Goal: Transaction & Acquisition: Purchase product/service

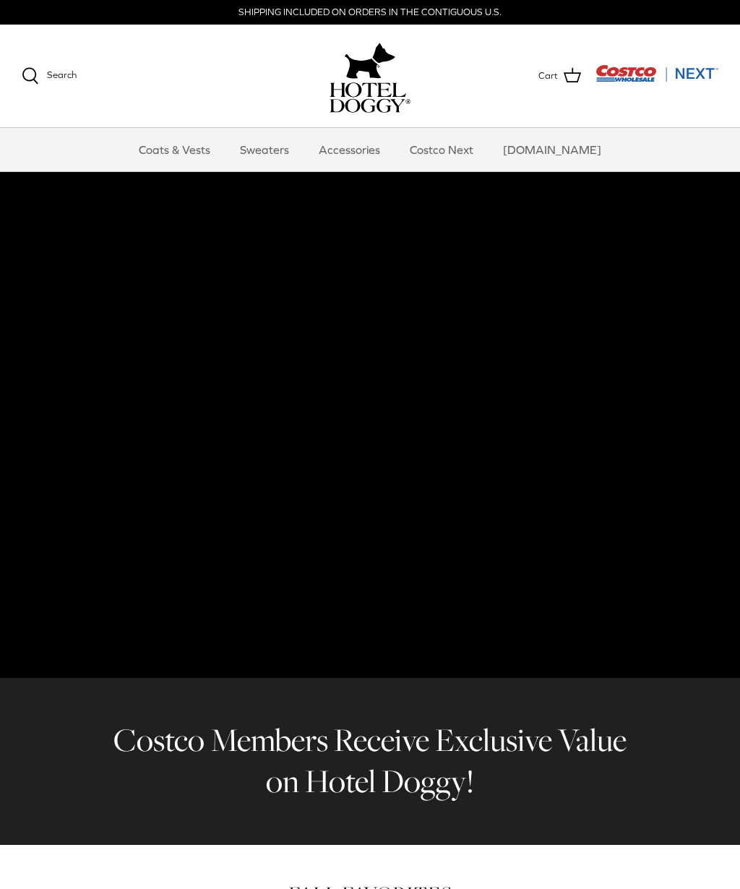
click at [383, 153] on link "Accessories" at bounding box center [349, 149] width 87 height 43
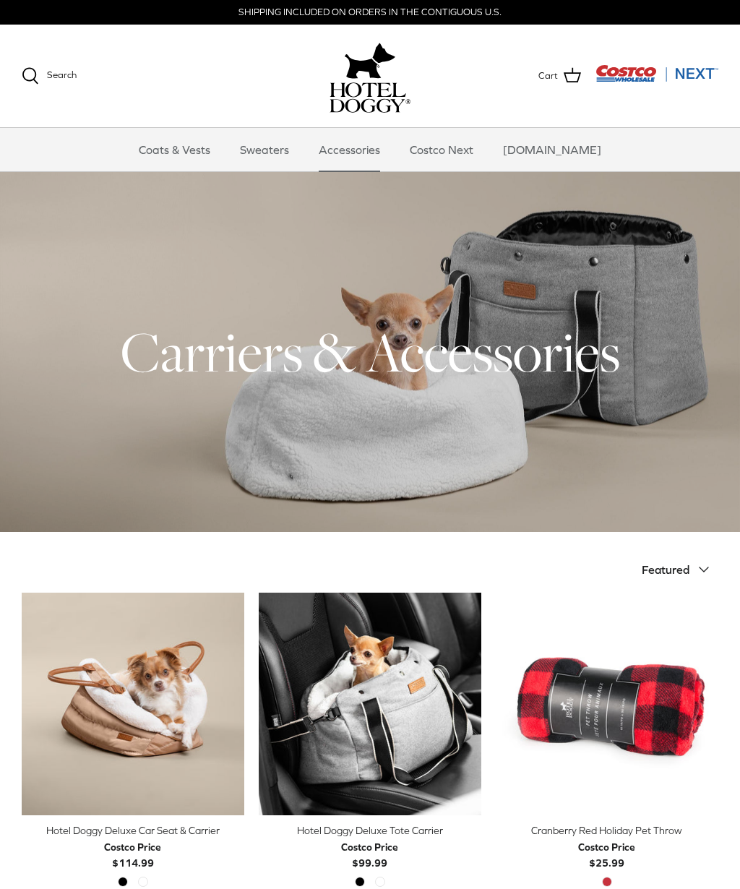
click at [285, 163] on link "Sweaters" at bounding box center [264, 149] width 75 height 43
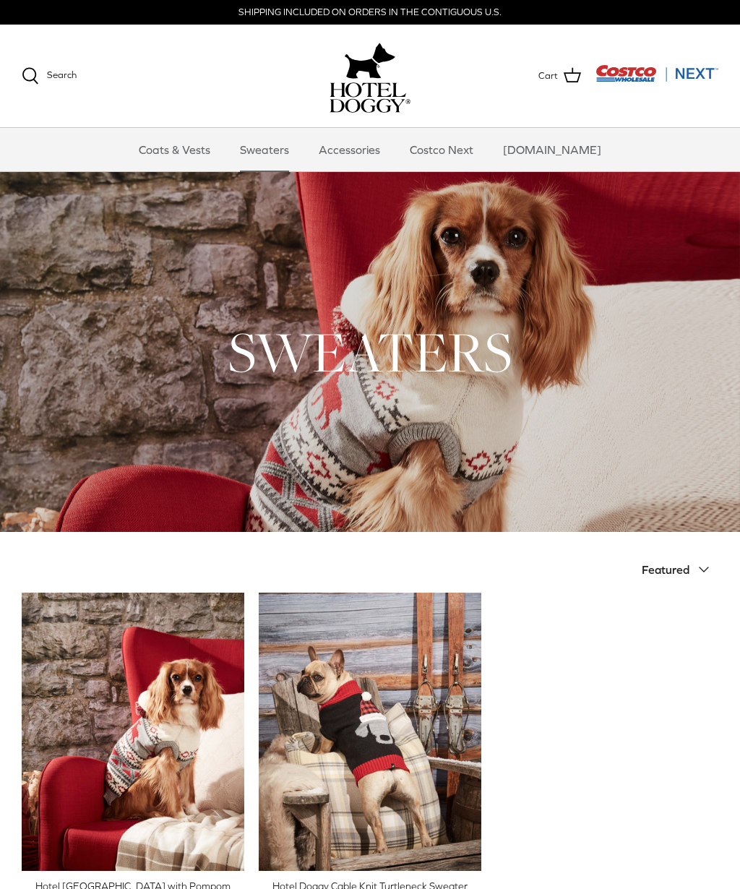
click at [690, 571] on button "Featured Down" at bounding box center [679, 569] width 77 height 32
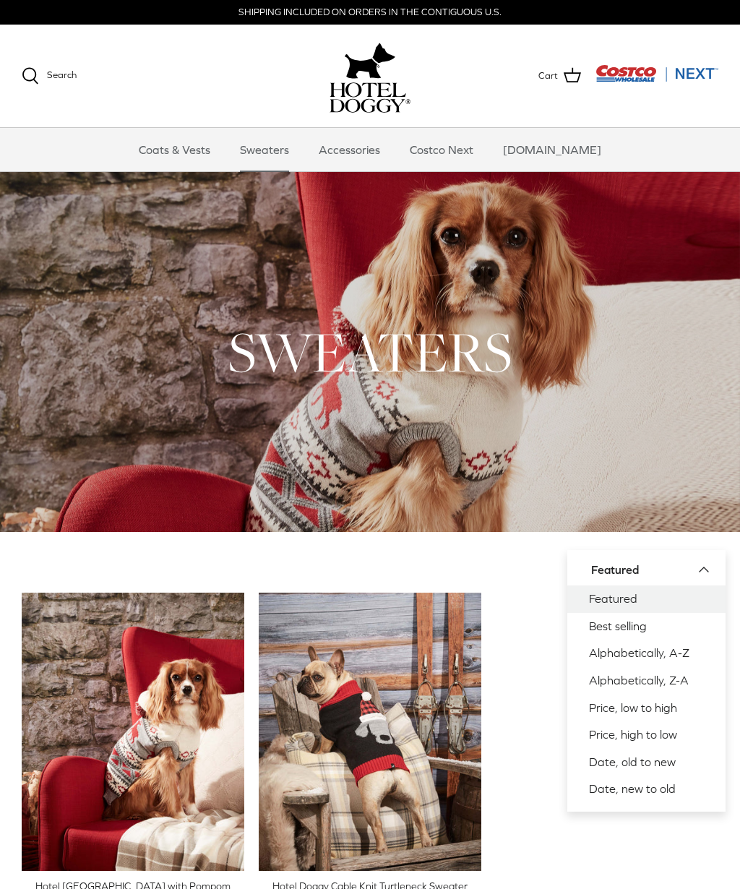
click at [646, 629] on link "Best selling" at bounding box center [646, 626] width 158 height 27
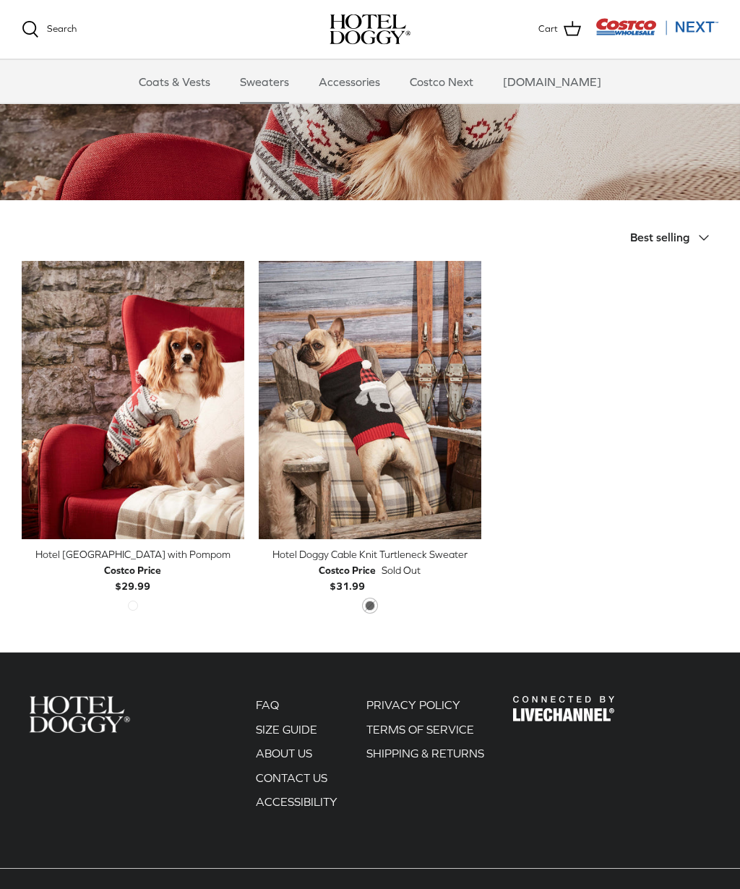
scroll to position [246, 0]
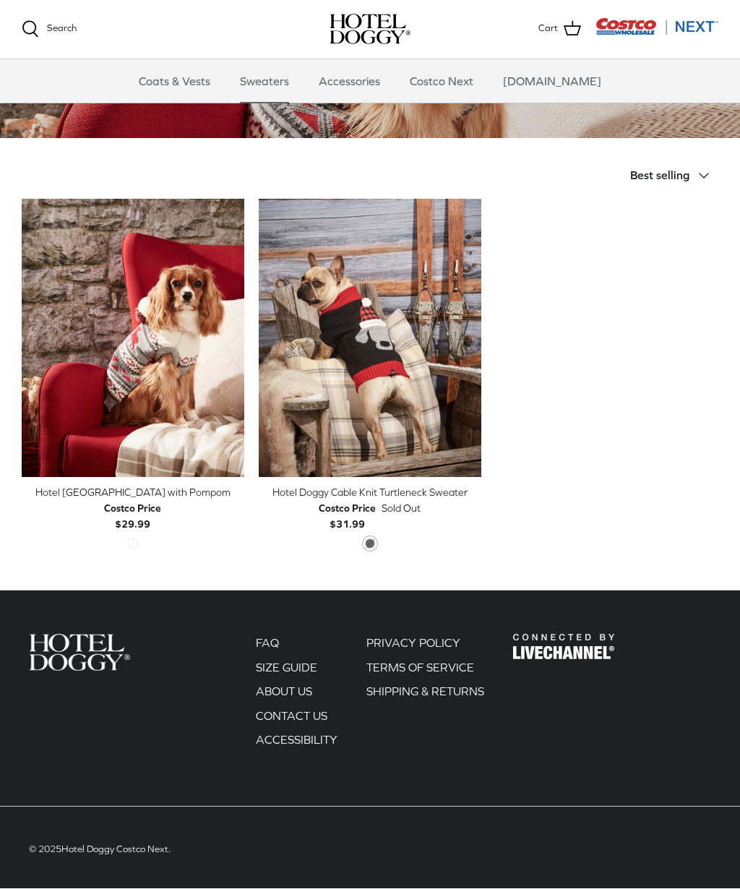
click at [701, 178] on icon "Down" at bounding box center [703, 176] width 17 height 17
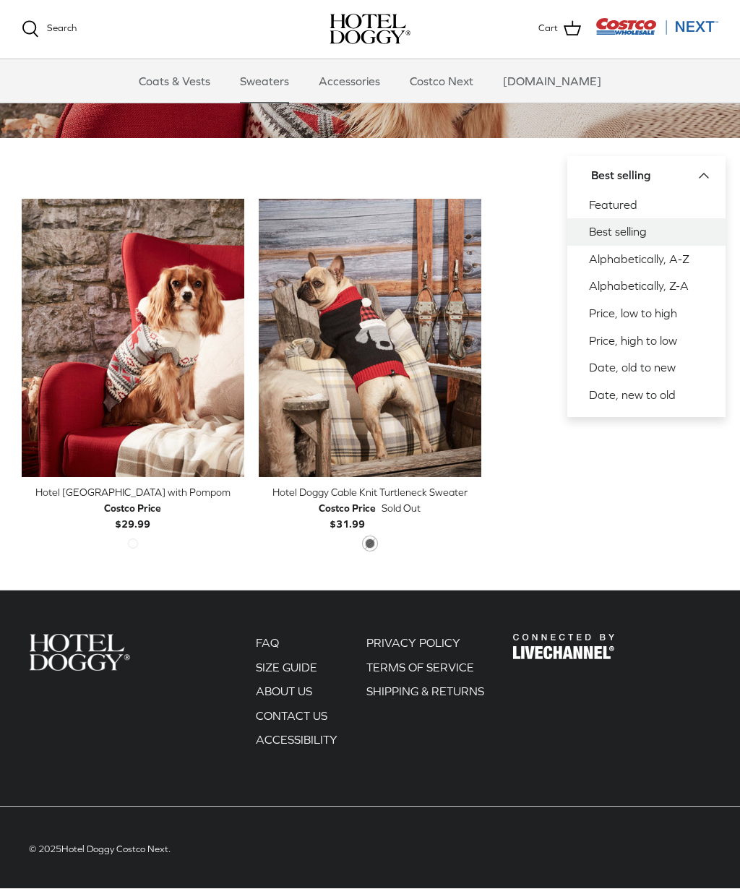
click at [662, 313] on link "Price, low to high" at bounding box center [646, 314] width 158 height 27
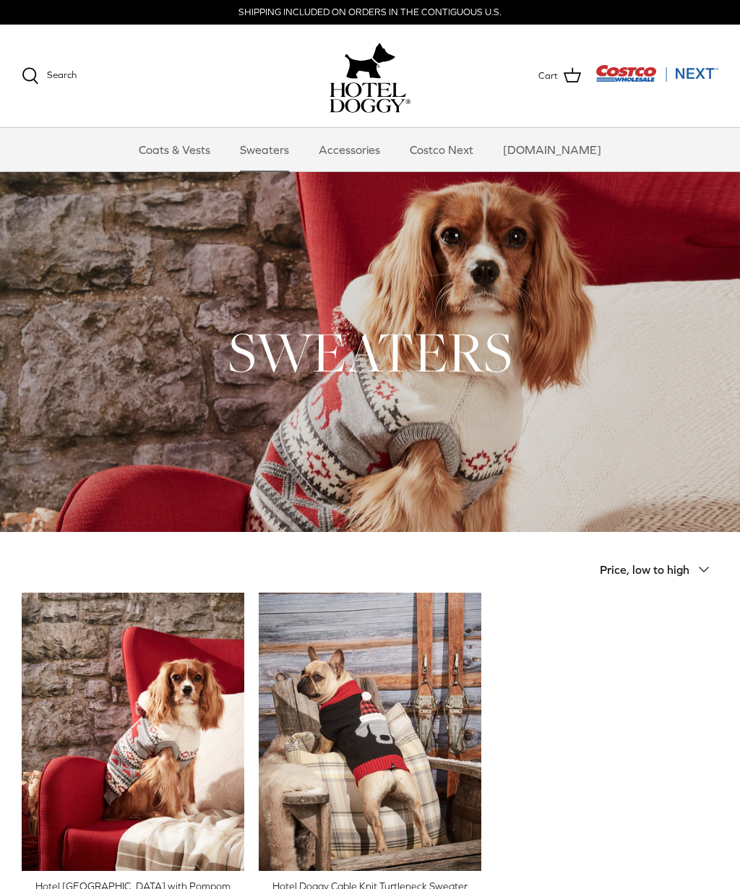
click at [210, 159] on link "Coats & Vests" at bounding box center [175, 149] width 98 height 43
click at [207, 156] on link "Coats & Vests" at bounding box center [175, 149] width 98 height 43
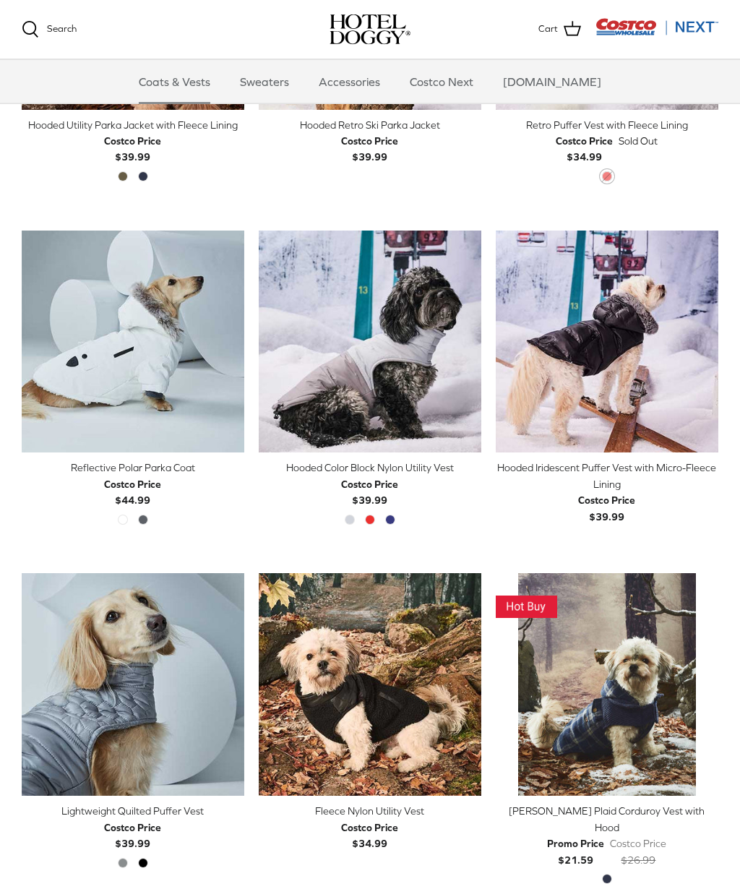
scroll to position [902, 0]
click at [160, 311] on img "Reflective Polar Parka Coat" at bounding box center [133, 341] width 222 height 222
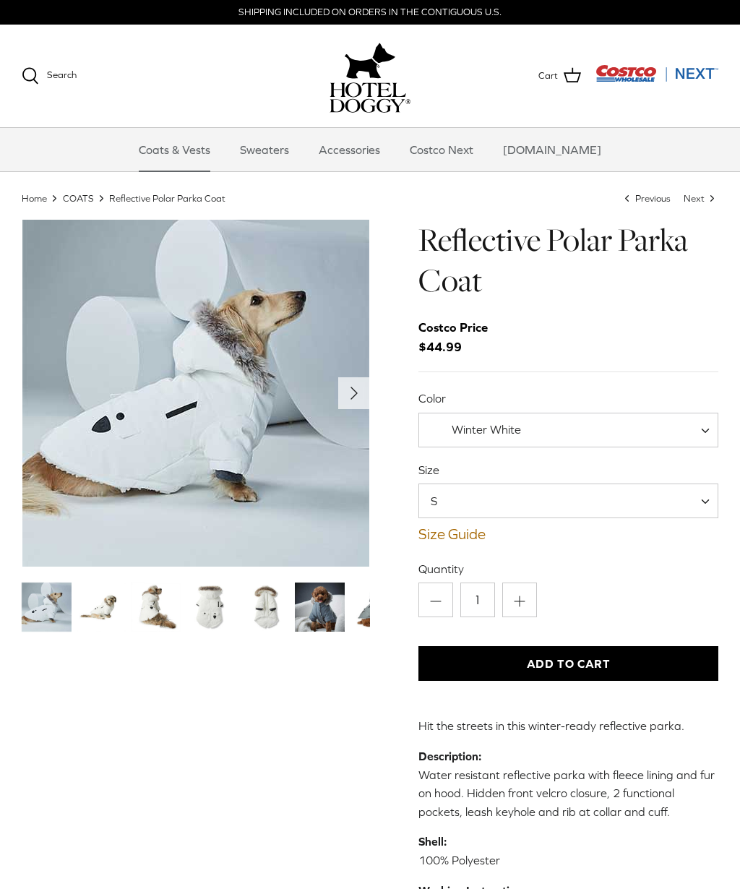
click at [703, 431] on span at bounding box center [710, 429] width 14 height 35
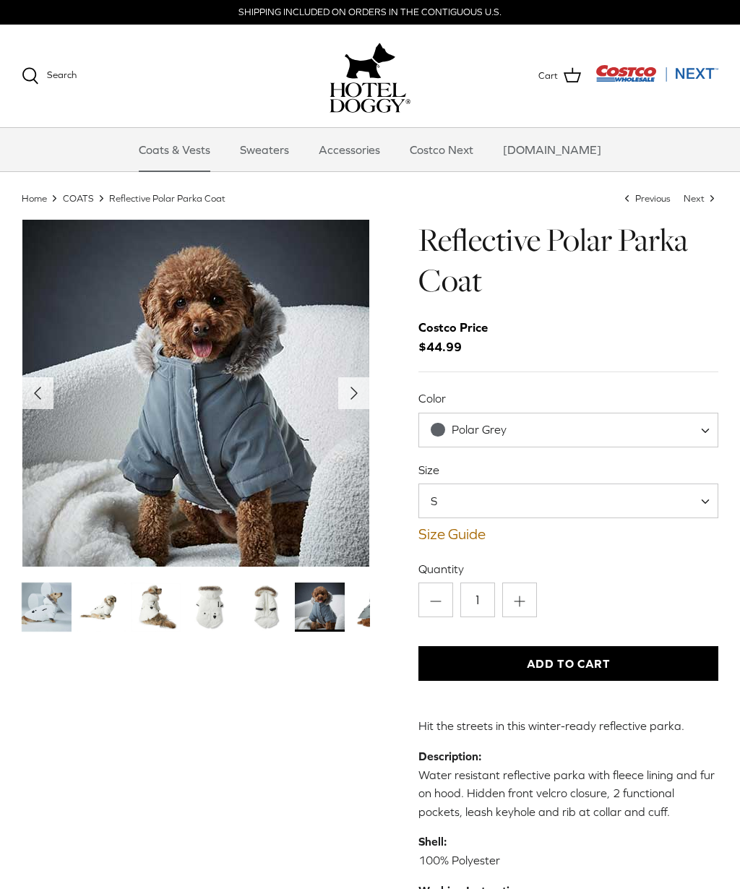
click at [701, 430] on span "Polar Grey" at bounding box center [568, 429] width 300 height 35
select select "Winter White"
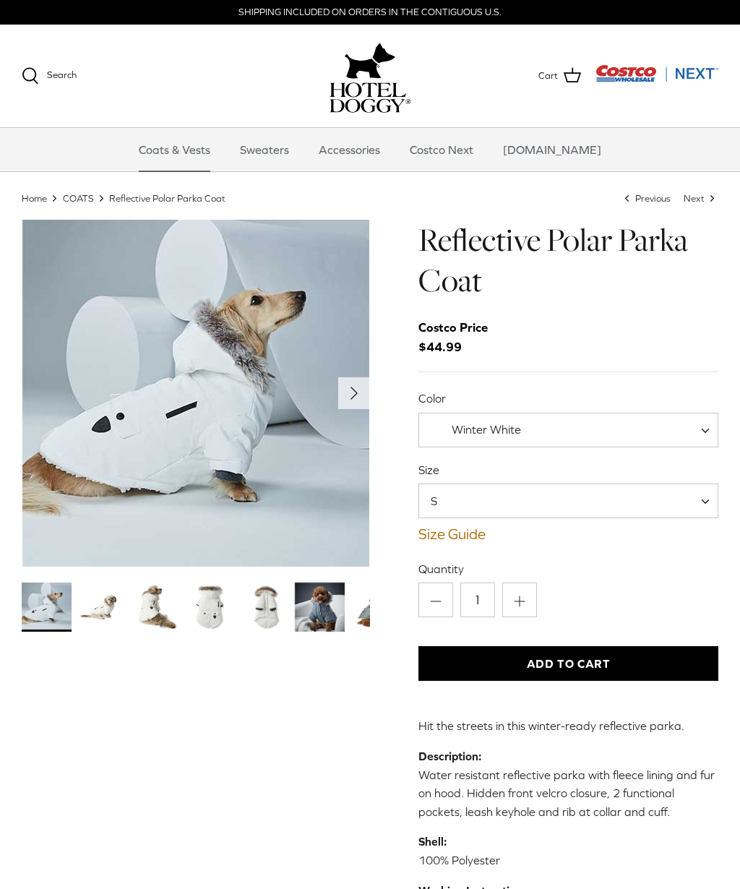
click at [707, 500] on span at bounding box center [710, 500] width 14 height 35
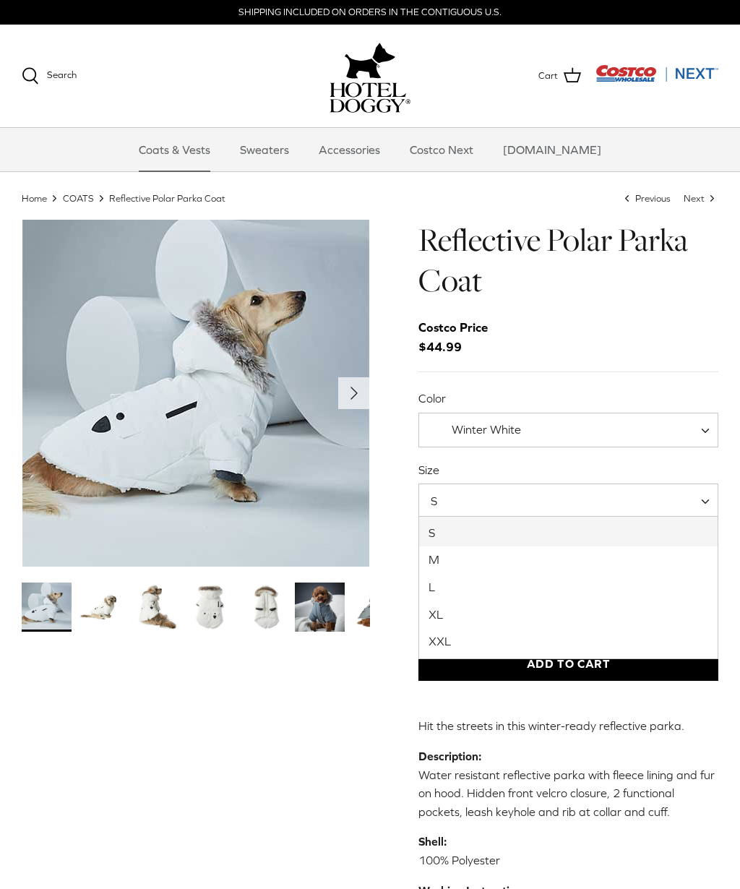
select select "M"
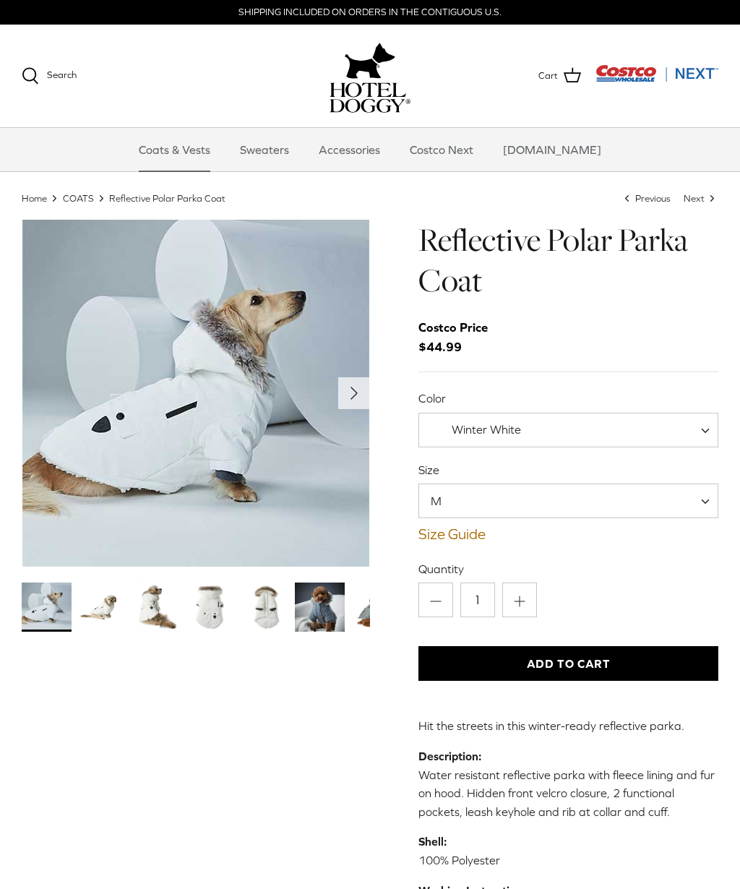
click at [475, 534] on link "Size Guide" at bounding box center [568, 533] width 300 height 17
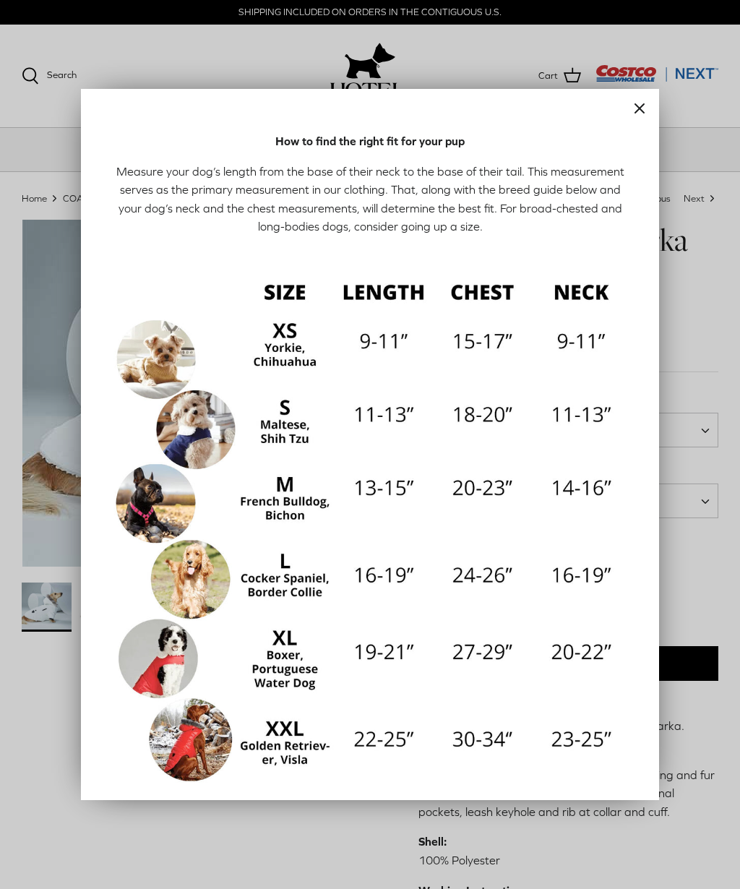
click at [721, 383] on div at bounding box center [370, 444] width 740 height 889
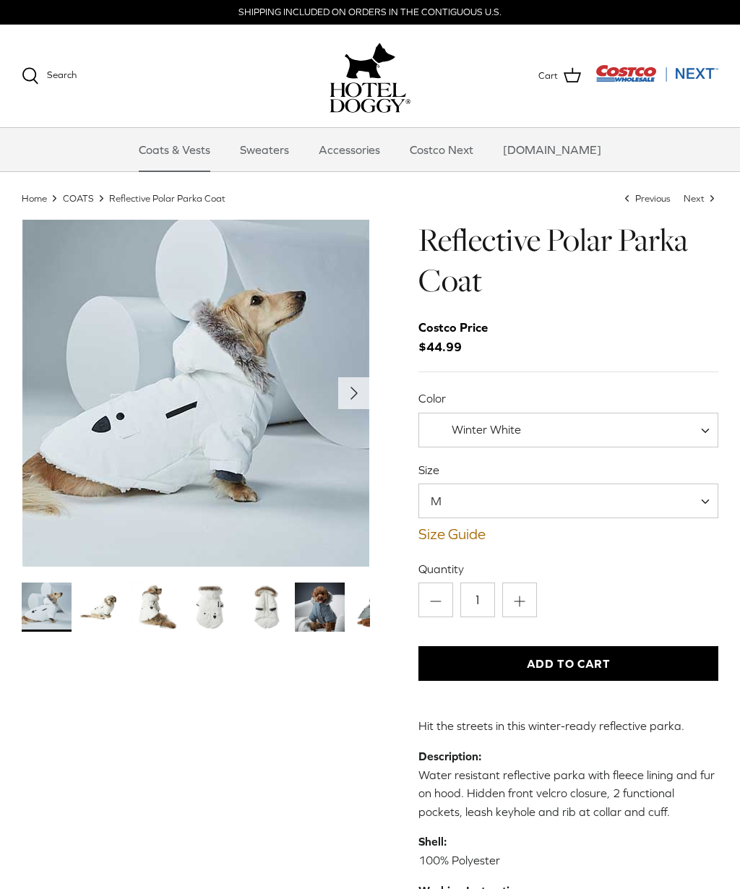
click at [699, 77] on img "Costco Next" at bounding box center [656, 73] width 123 height 18
